Goal: Navigation & Orientation: Find specific page/section

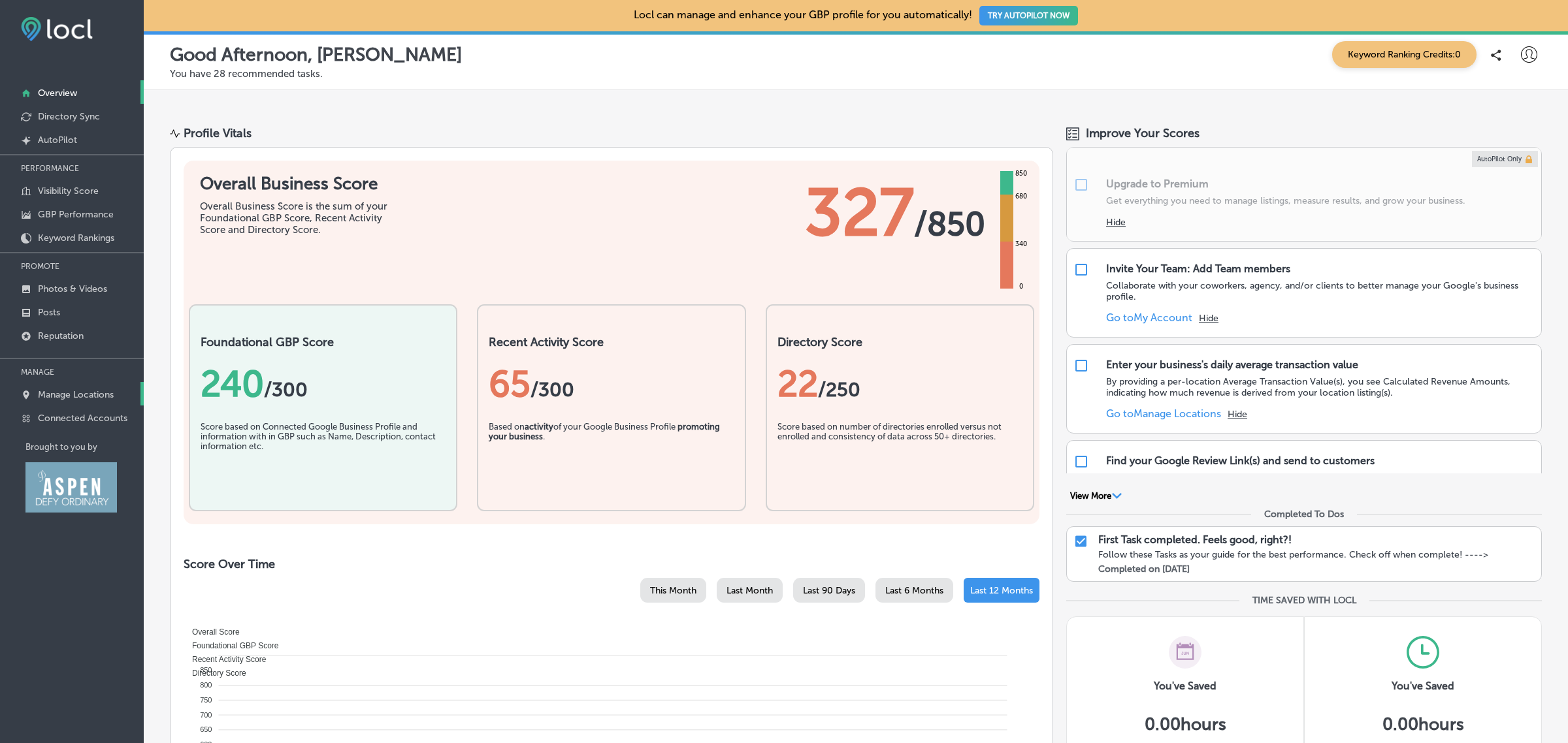
click at [91, 399] on p "Manage Locations" at bounding box center [76, 395] width 76 height 11
